Goal: Task Accomplishment & Management: Use online tool/utility

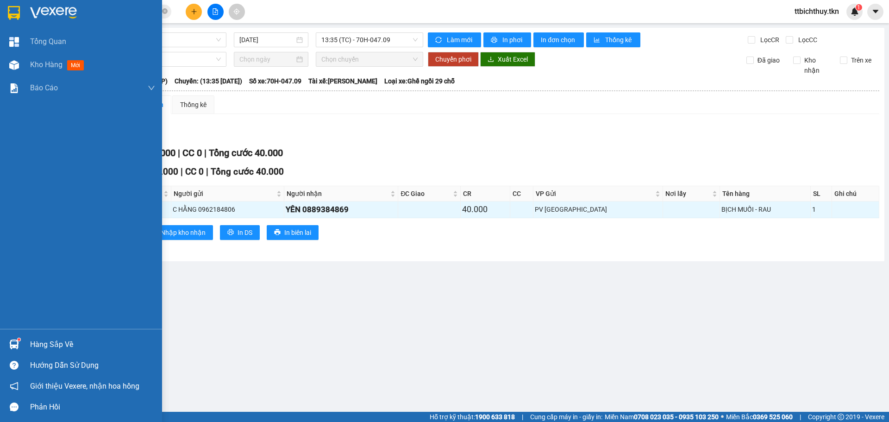
click at [56, 346] on div "Hàng sắp về" at bounding box center [92, 345] width 125 height 14
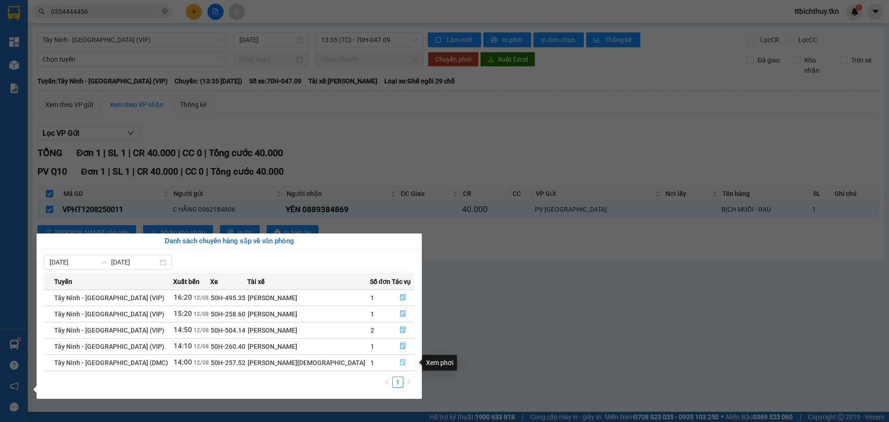
click at [401, 362] on icon "file-done" at bounding box center [404, 362] width 6 height 6
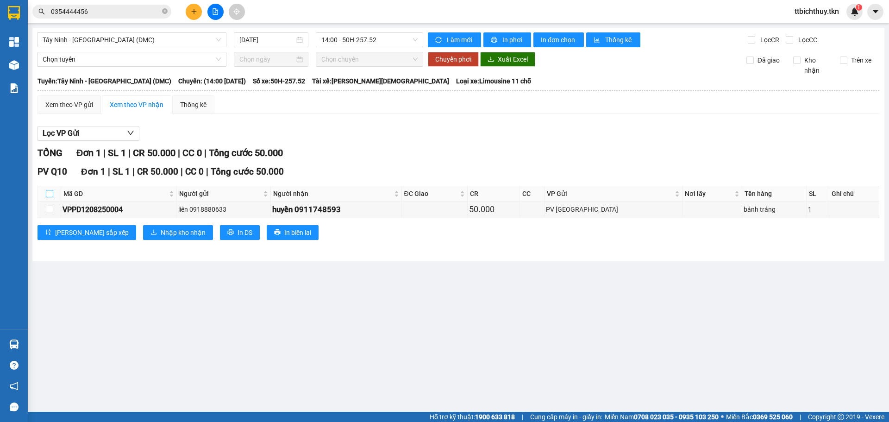
click at [52, 194] on input "checkbox" at bounding box center [49, 193] width 7 height 7
checkbox input "true"
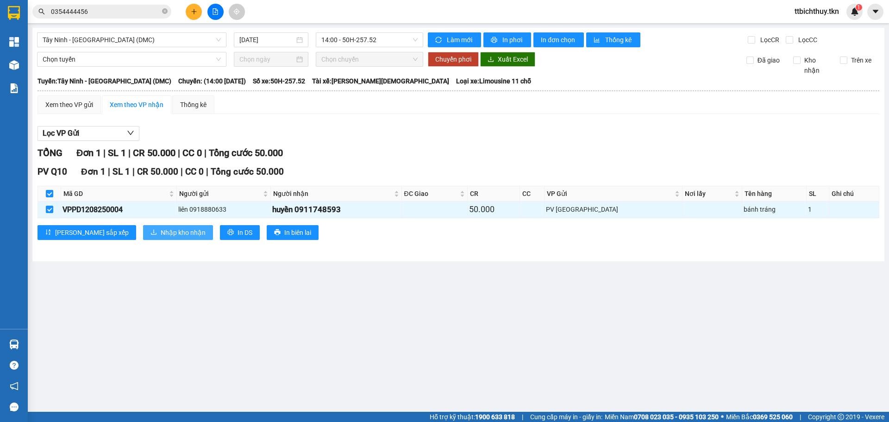
click at [161, 235] on span "Nhập kho nhận" at bounding box center [183, 232] width 45 height 10
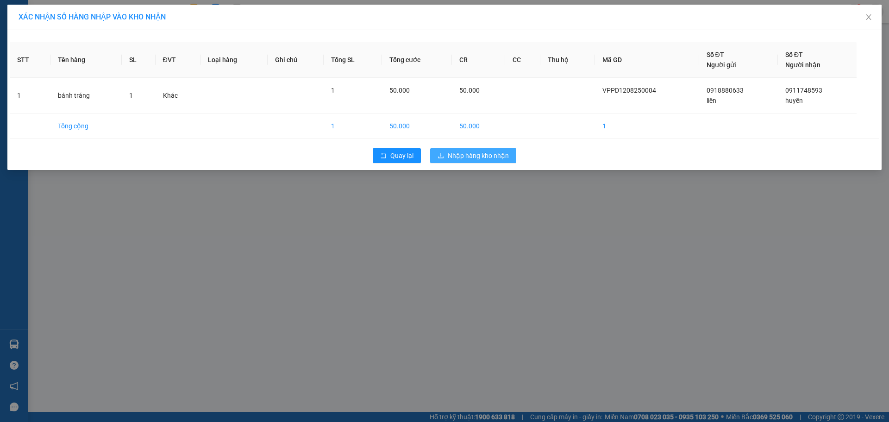
click at [470, 155] on span "Nhập hàng kho nhận" at bounding box center [478, 155] width 61 height 10
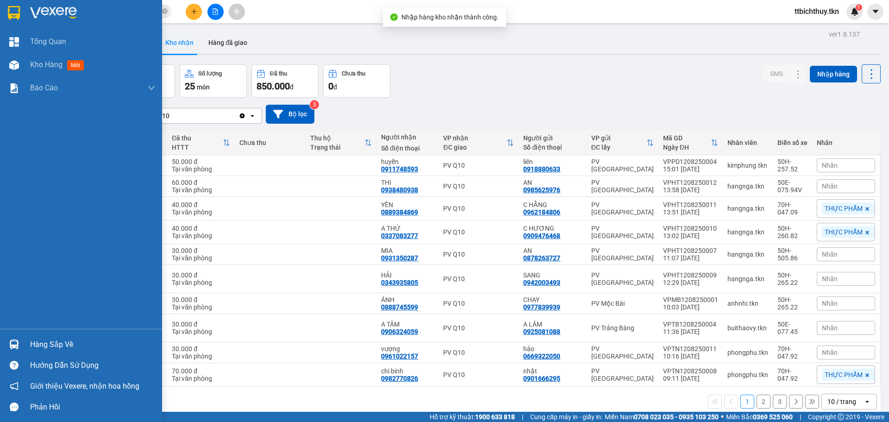
click at [33, 336] on div "Hàng sắp về" at bounding box center [81, 344] width 162 height 21
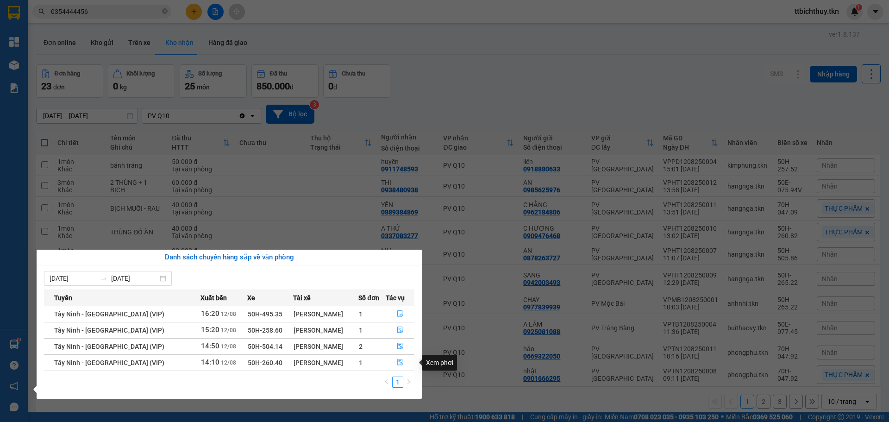
click at [398, 366] on span "file-done" at bounding box center [400, 362] width 6 height 7
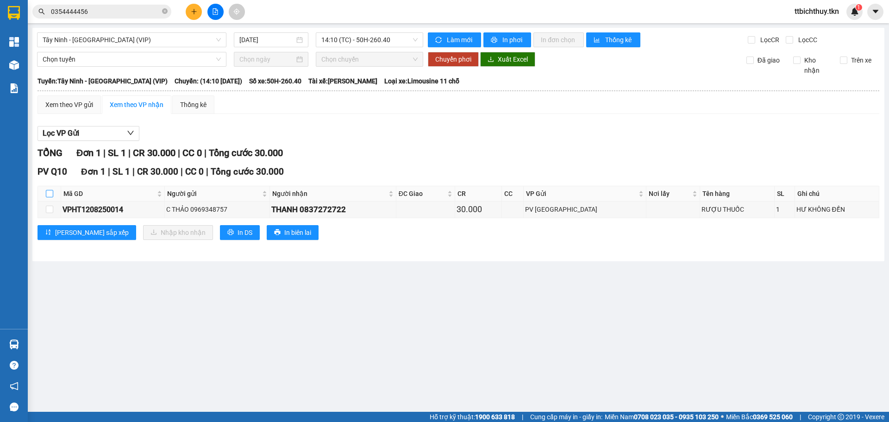
click at [51, 197] on label at bounding box center [49, 193] width 7 height 10
click at [50, 190] on input "checkbox" at bounding box center [49, 193] width 7 height 7
checkbox input "true"
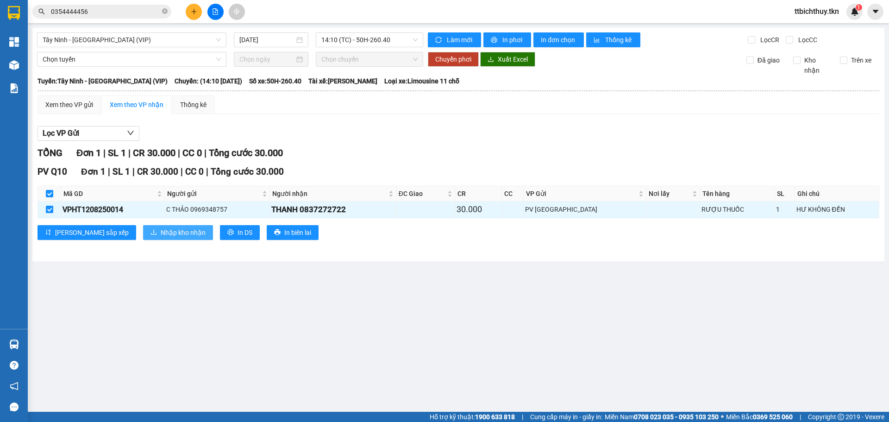
click at [161, 232] on span "Nhập kho nhận" at bounding box center [183, 232] width 45 height 10
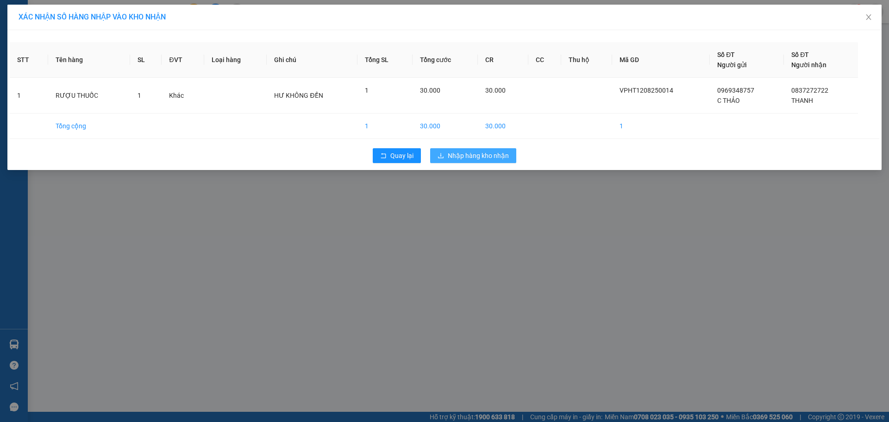
click at [461, 150] on span "Nhập hàng kho nhận" at bounding box center [478, 155] width 61 height 10
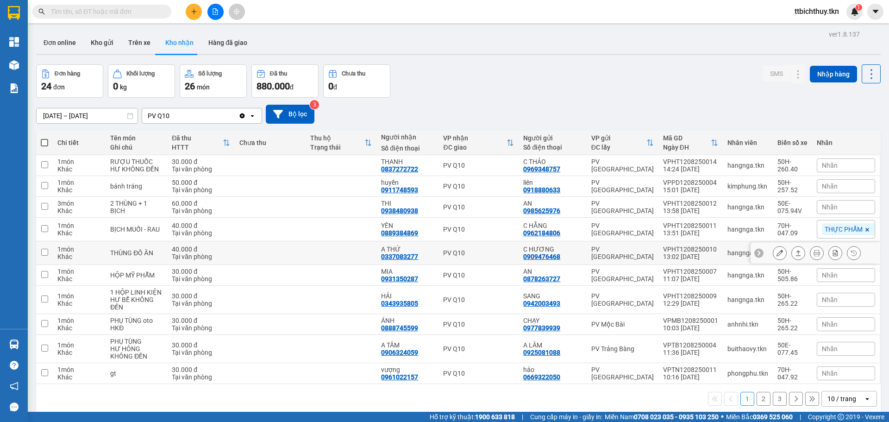
scroll to position [43, 0]
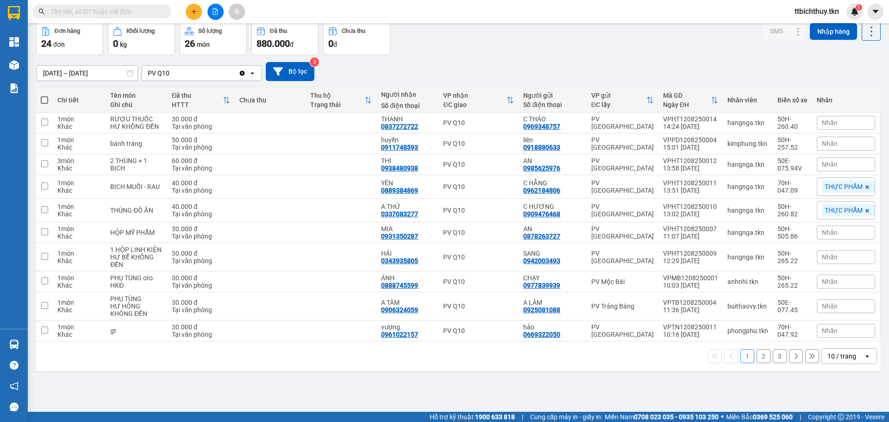
click at [839, 350] on div "10 / trang" at bounding box center [843, 356] width 42 height 15
click at [841, 297] on div "50 / trang" at bounding box center [843, 302] width 56 height 17
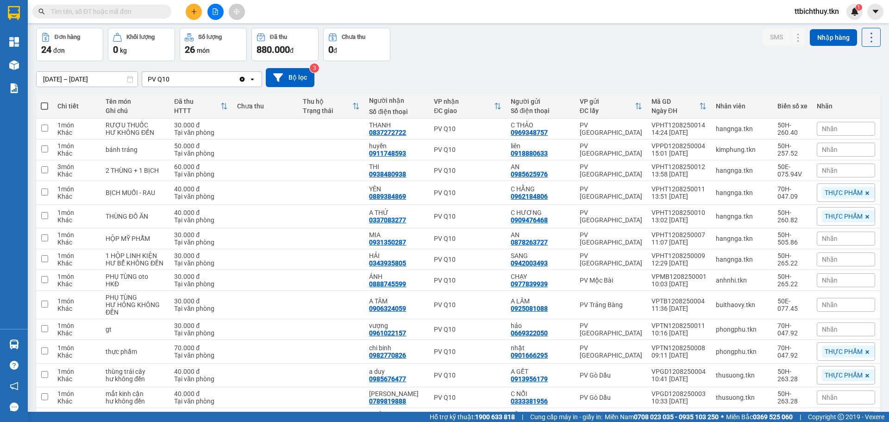
scroll to position [0, 0]
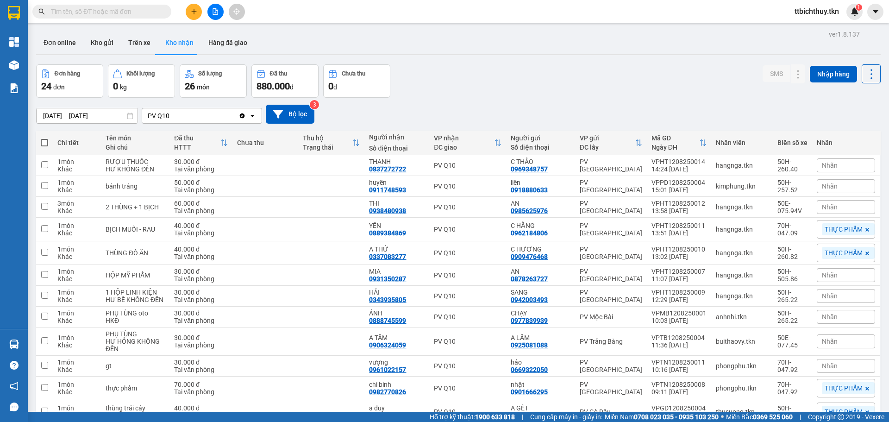
click at [104, 13] on input "text" at bounding box center [105, 11] width 109 height 10
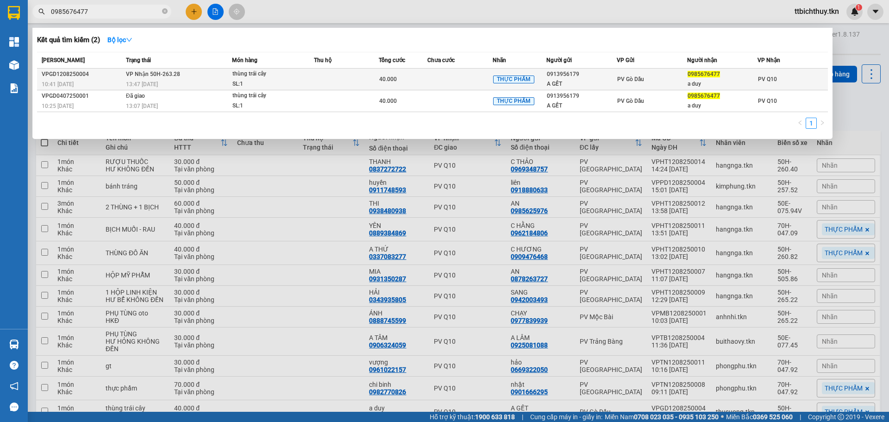
type input "0985676477"
click at [280, 78] on div "thùng trái cây" at bounding box center [266, 74] width 69 height 10
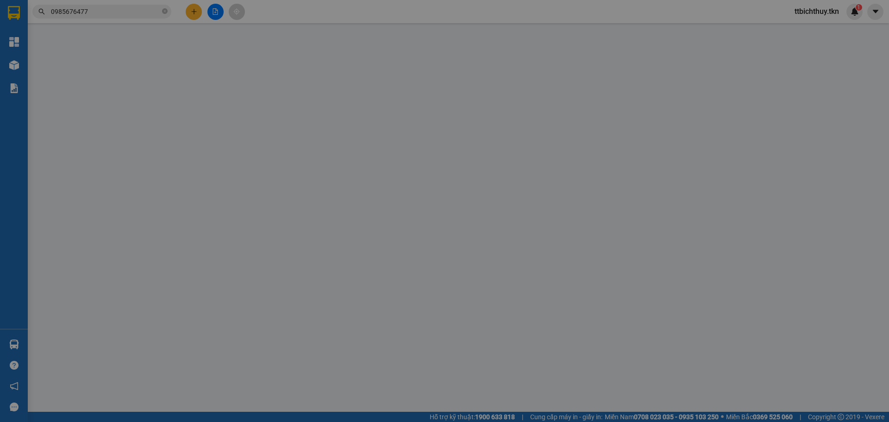
type input "0913956179"
type input "A GẾT"
type input "0985676477"
type input "a duy"
type input "40.000"
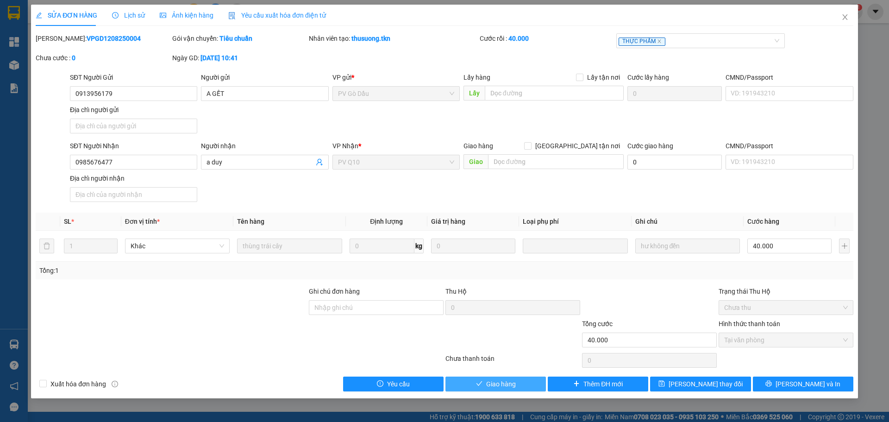
click at [506, 389] on button "Giao hàng" at bounding box center [495, 383] width 100 height 15
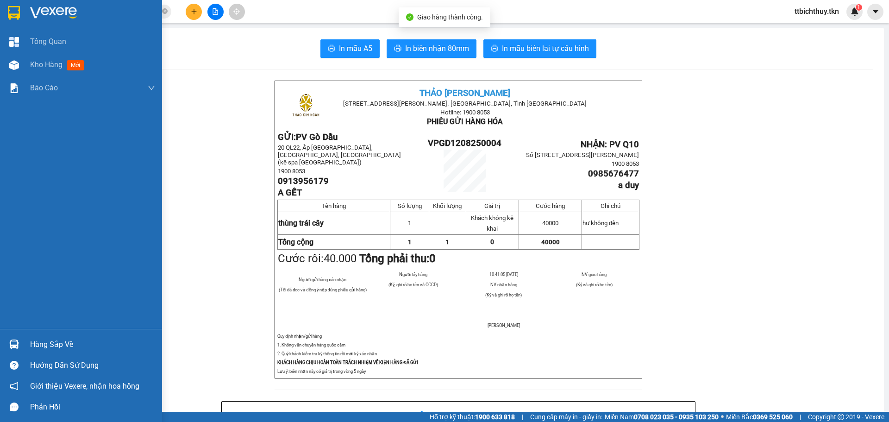
drag, startPoint x: 7, startPoint y: 15, endPoint x: 16, endPoint y: 13, distance: 8.8
click at [8, 15] on img at bounding box center [14, 13] width 12 height 14
click at [16, 13] on img at bounding box center [14, 13] width 12 height 14
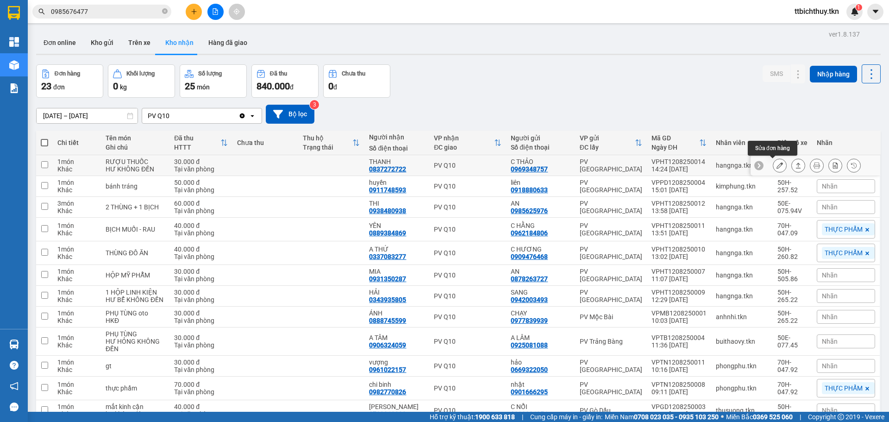
click at [777, 166] on icon at bounding box center [780, 165] width 6 height 6
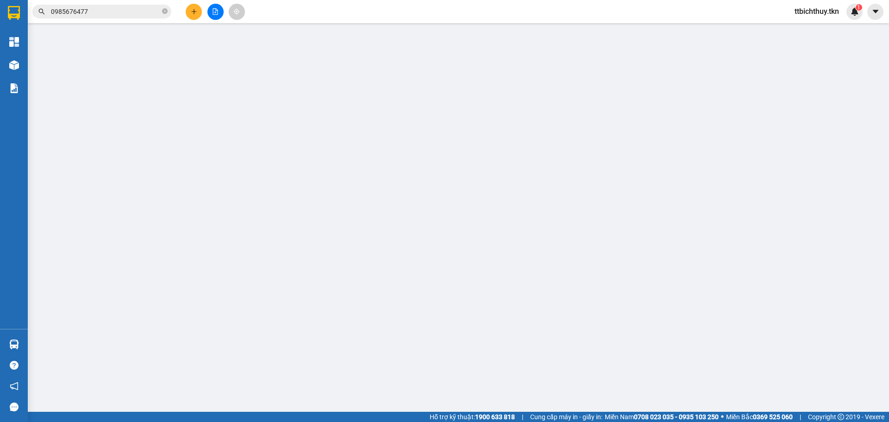
type input "0969348757"
type input "C THẢO"
type input "0837272722"
type input "THANH"
type input "30.000"
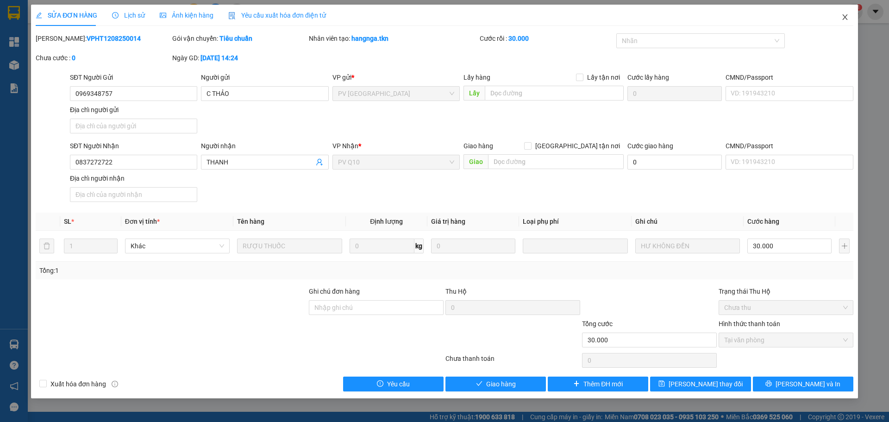
click at [850, 23] on span "Close" at bounding box center [845, 18] width 26 height 26
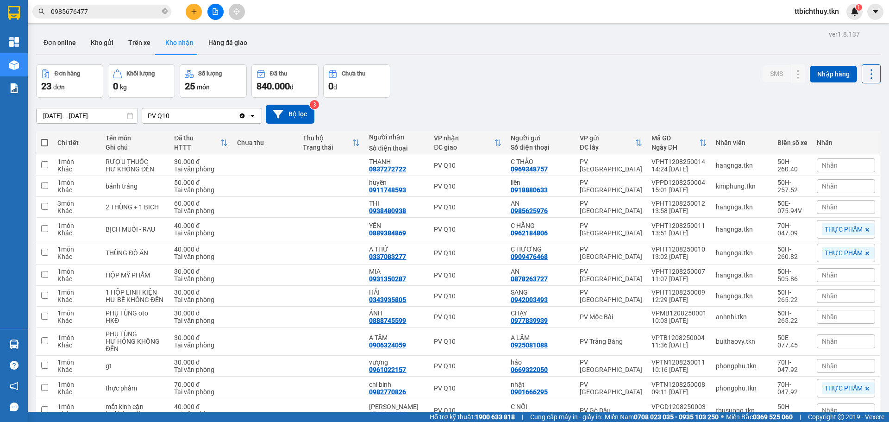
click at [45, 139] on span at bounding box center [44, 142] width 7 height 7
click at [44, 138] on input "checkbox" at bounding box center [44, 138] width 0 height 0
checkbox input "true"
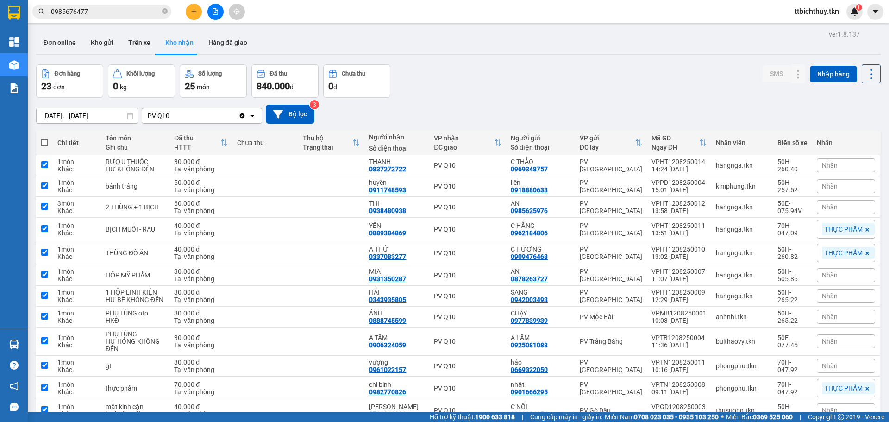
checkbox input "true"
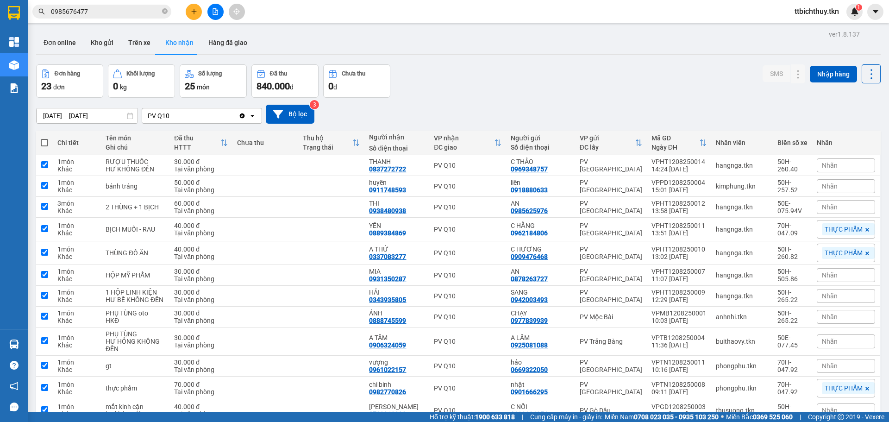
checkbox input "true"
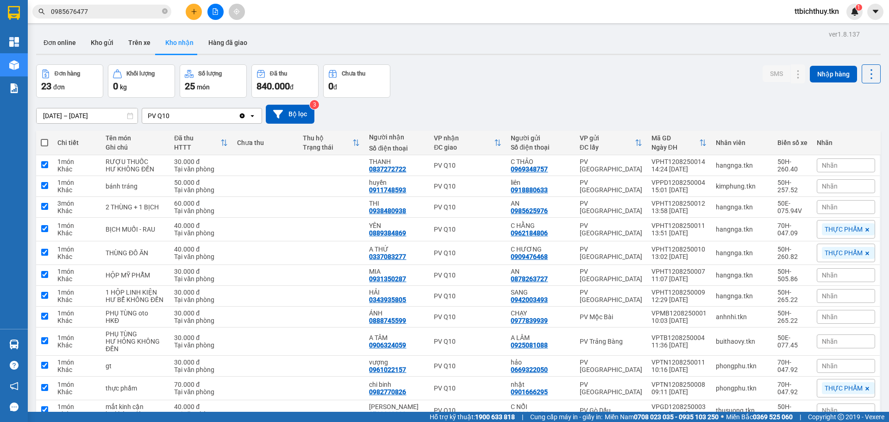
checkbox input "true"
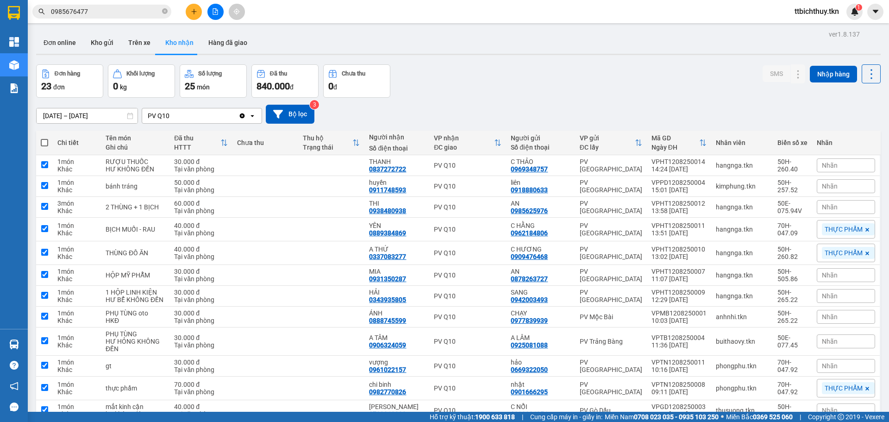
checkbox input "true"
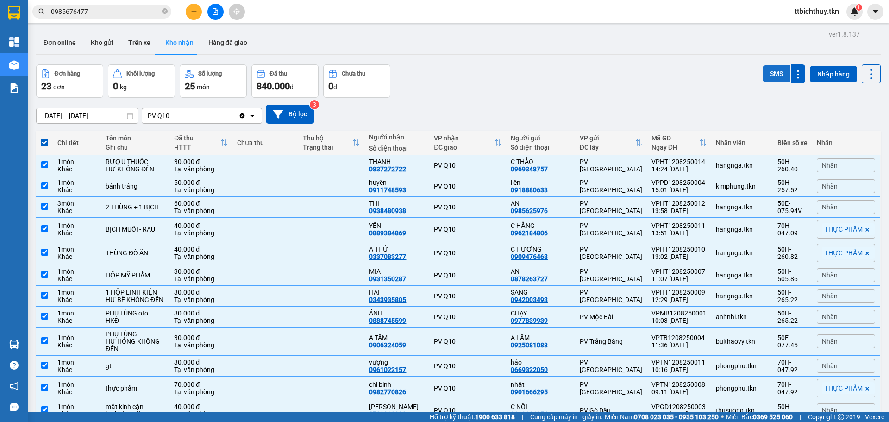
click at [776, 68] on button "SMS" at bounding box center [777, 73] width 28 height 17
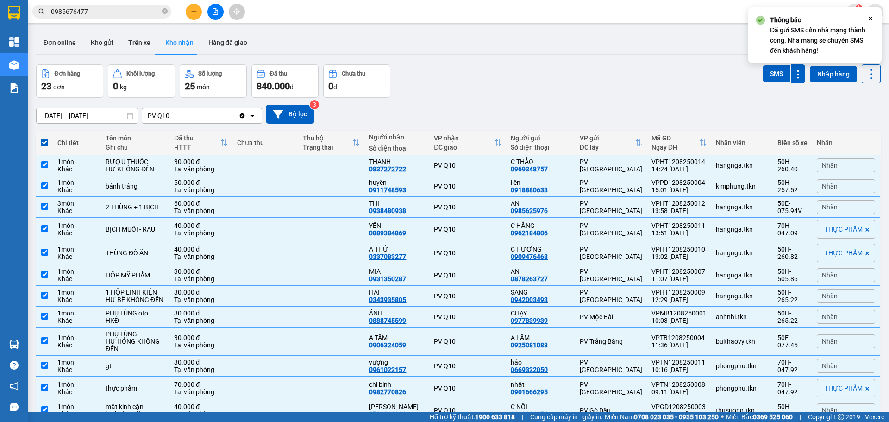
click at [571, 67] on div "Đơn hàng 23 đơn Khối lượng 0 kg Số lượng 25 món Đã thu 840.000 đ Chưa thu 0 đ S…" at bounding box center [458, 80] width 845 height 33
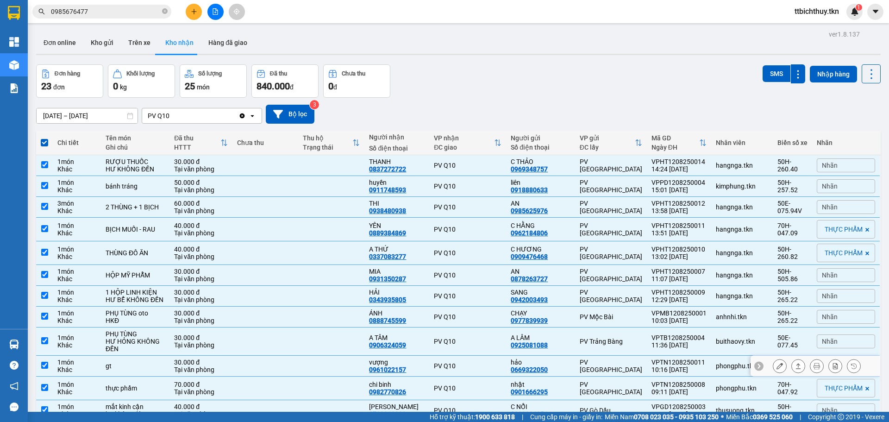
click at [585, 373] on div "PV [GEOGRAPHIC_DATA]" at bounding box center [611, 365] width 63 height 15
checkbox input "false"
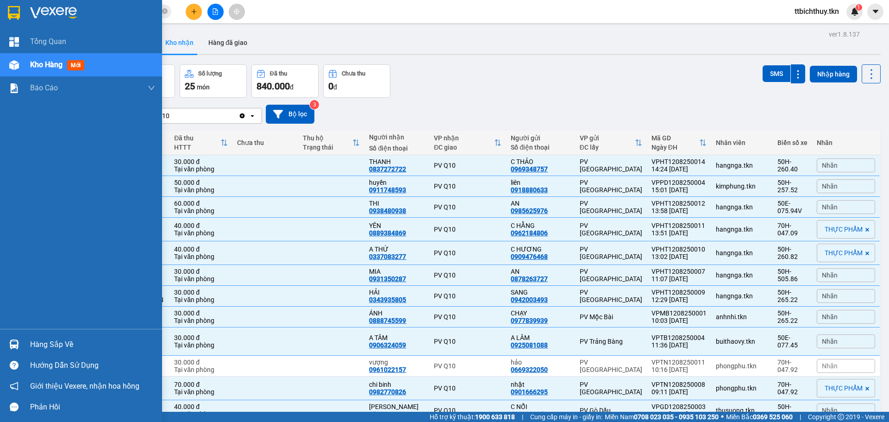
click at [18, 342] on img at bounding box center [14, 344] width 10 height 10
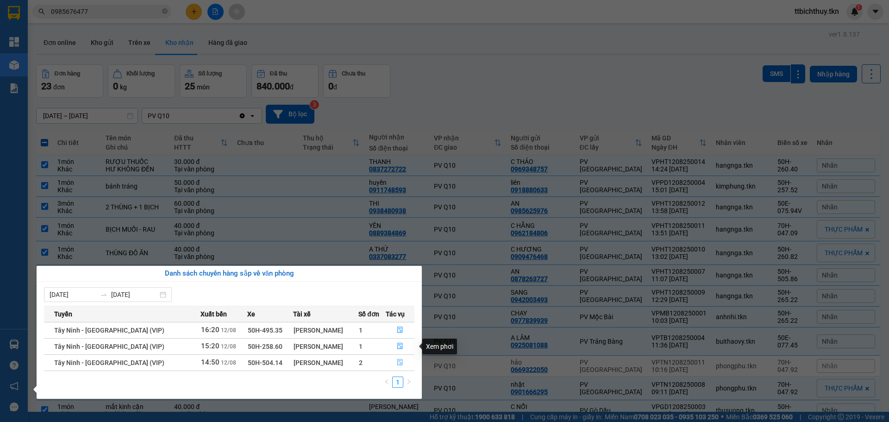
click at [398, 362] on icon "file-done" at bounding box center [400, 362] width 6 height 6
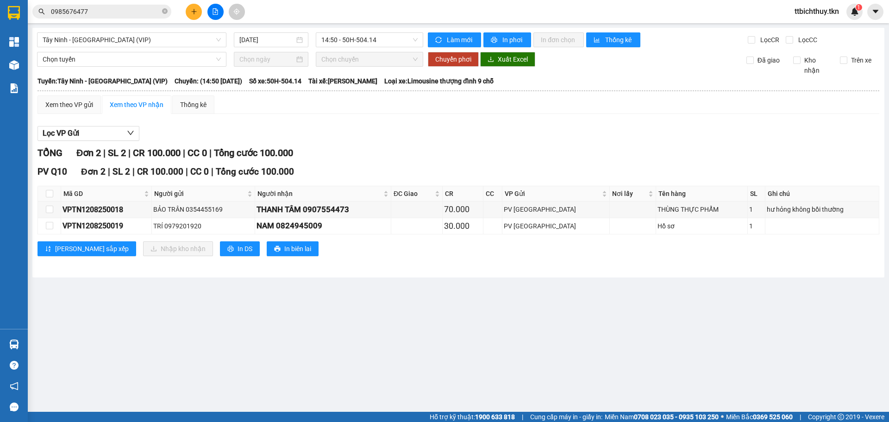
click at [52, 188] on th at bounding box center [49, 193] width 23 height 15
click at [51, 193] on input "checkbox" at bounding box center [49, 193] width 7 height 7
checkbox input "true"
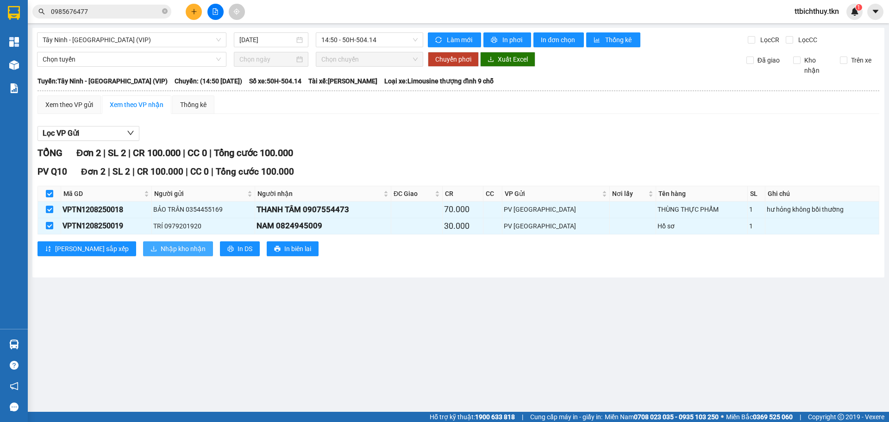
click at [161, 251] on span "Nhập kho nhận" at bounding box center [183, 249] width 45 height 10
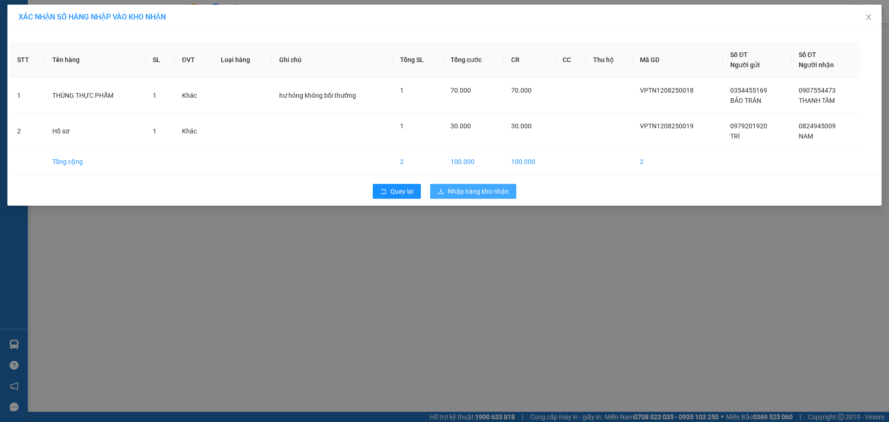
click at [467, 188] on span "Nhập hàng kho nhận" at bounding box center [478, 191] width 61 height 10
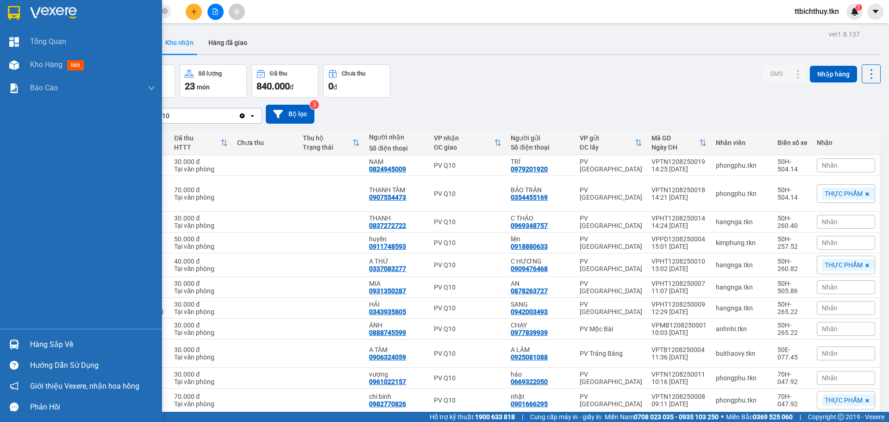
click at [51, 15] on img at bounding box center [53, 13] width 47 height 14
